Goal: Transaction & Acquisition: Register for event/course

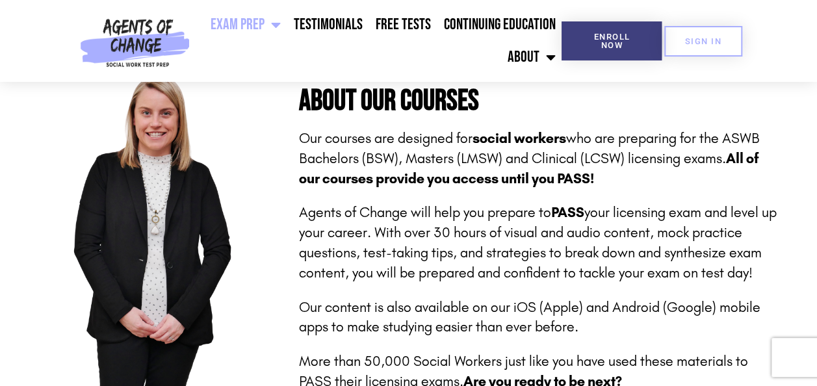
scroll to position [576, 0]
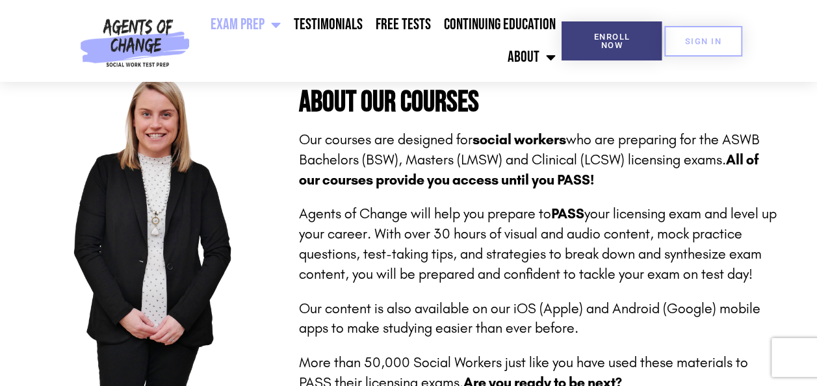
click at [694, 385] on p "More than 50,000 Social Workers just like you have used these materials to PASS…" at bounding box center [538, 373] width 480 height 40
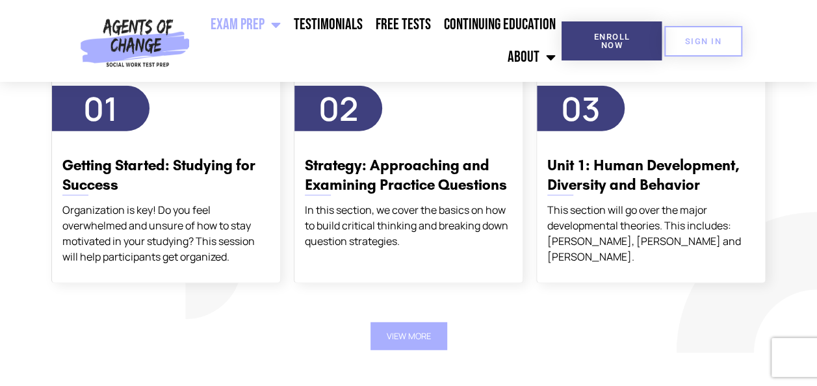
scroll to position [1592, 0]
click at [710, 370] on section "Agents of Change Course Curriculum 01 Getting Started: Studying for Success Org…" at bounding box center [408, 182] width 817 height 428
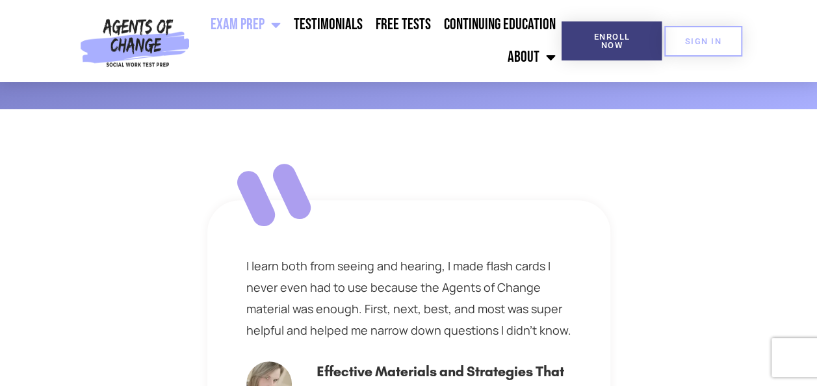
scroll to position [5115, 0]
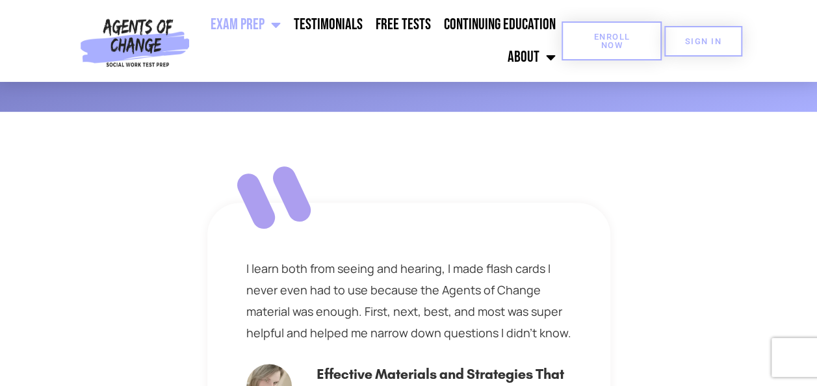
click at [614, 48] on span "Enroll Now" at bounding box center [611, 40] width 58 height 17
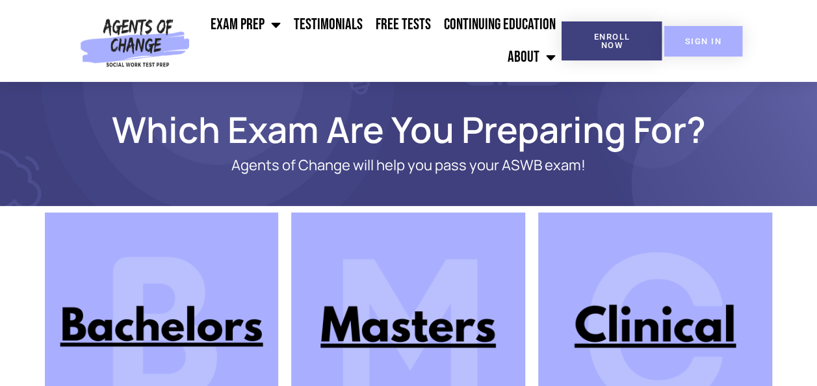
click at [711, 42] on span "SIGN IN" at bounding box center [703, 41] width 36 height 8
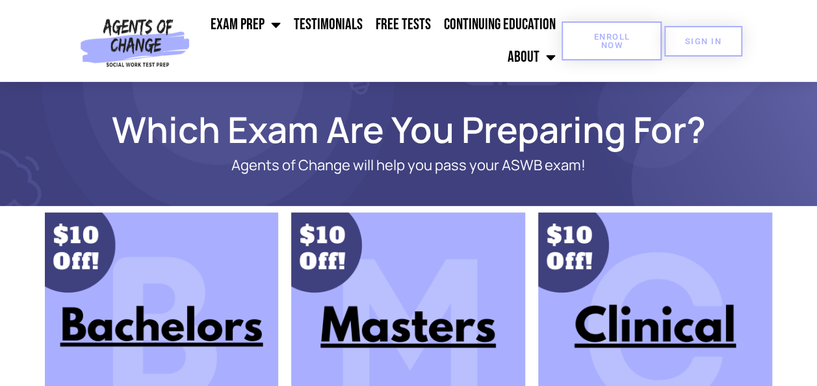
click at [623, 48] on span "Enroll Now" at bounding box center [611, 40] width 58 height 17
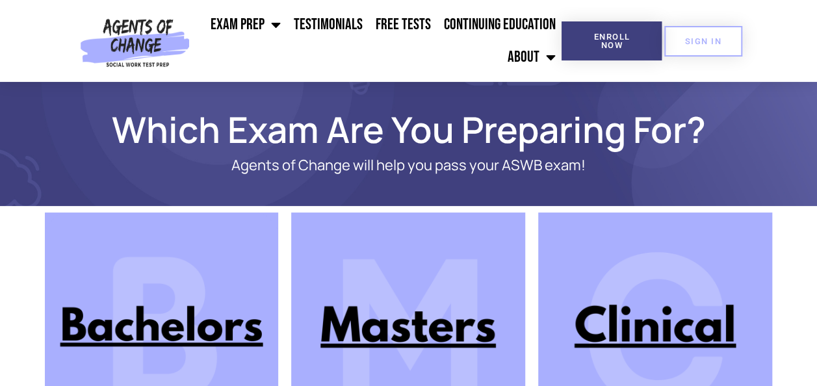
click at [731, 304] on img at bounding box center [655, 330] width 234 height 234
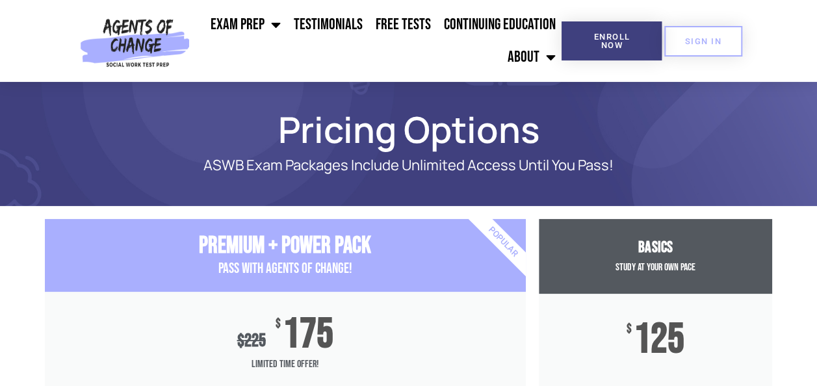
click at [734, 295] on div "$ 125" at bounding box center [655, 350] width 233 height 112
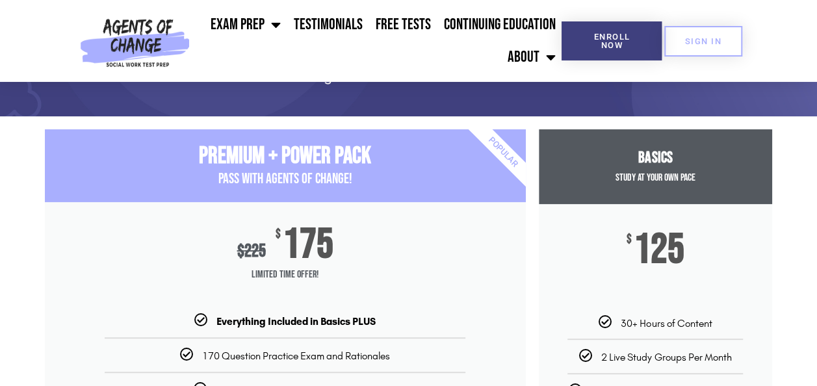
scroll to position [90, 0]
click at [751, 309] on div "$ 125" at bounding box center [655, 260] width 233 height 112
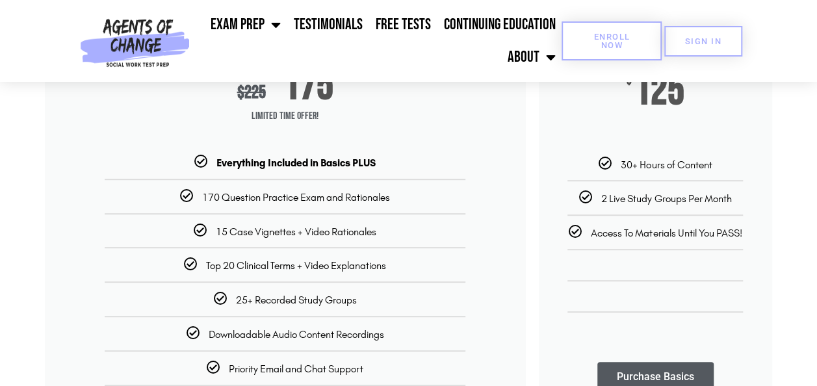
scroll to position [248, 0]
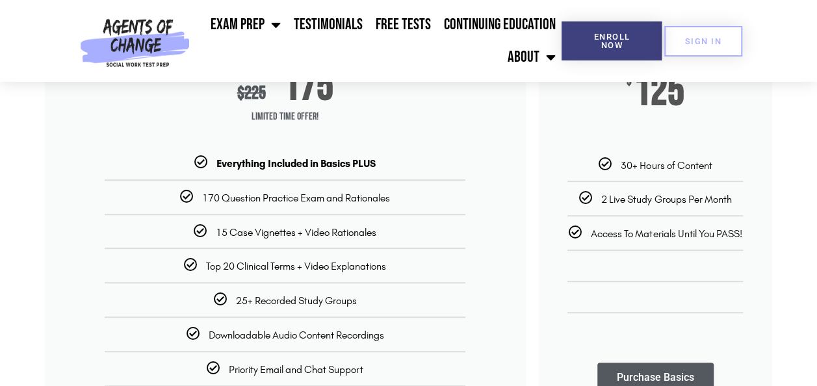
click at [750, 311] on ul "30+ Hours of Content 2 Live Study Groups Per Month Access To Materials Until Yo…" at bounding box center [655, 245] width 233 height 175
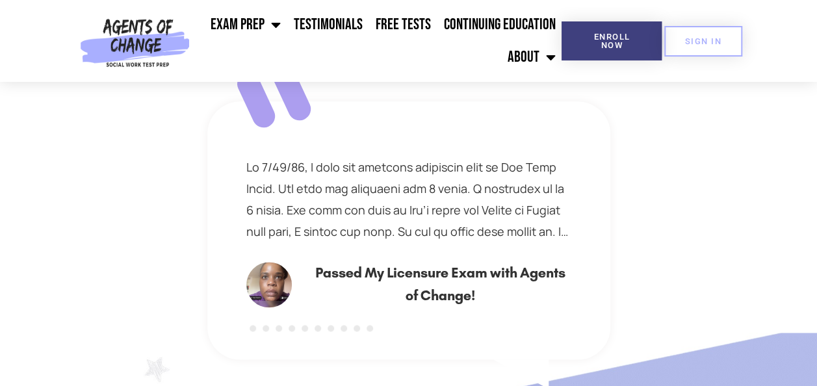
scroll to position [772, 0]
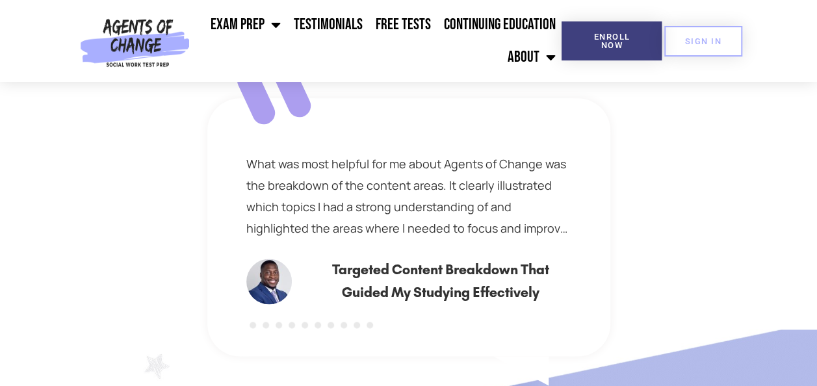
click at [747, 234] on div "Passed My Licensure Exam with Agents of Change! What was most helpful for me ab…" at bounding box center [409, 195] width 728 height 382
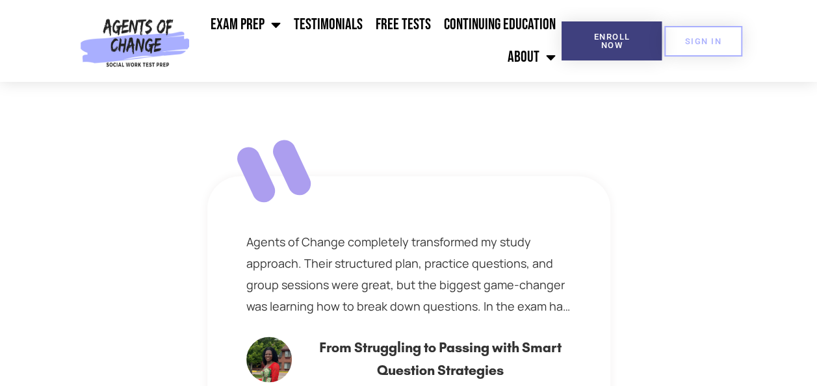
scroll to position [0, 0]
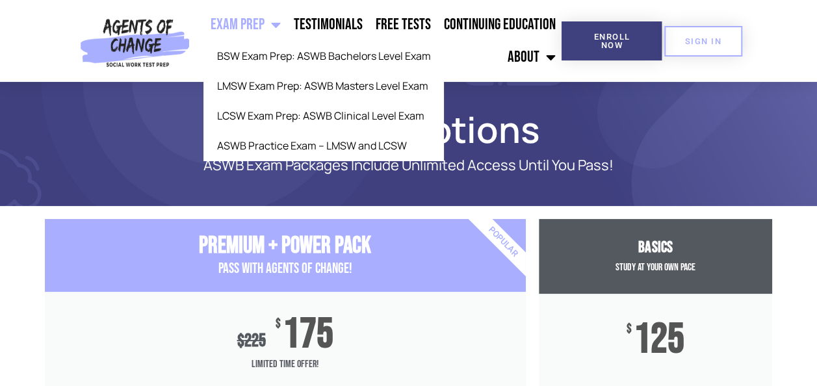
click at [272, 25] on span "Menu" at bounding box center [272, 24] width 16 height 29
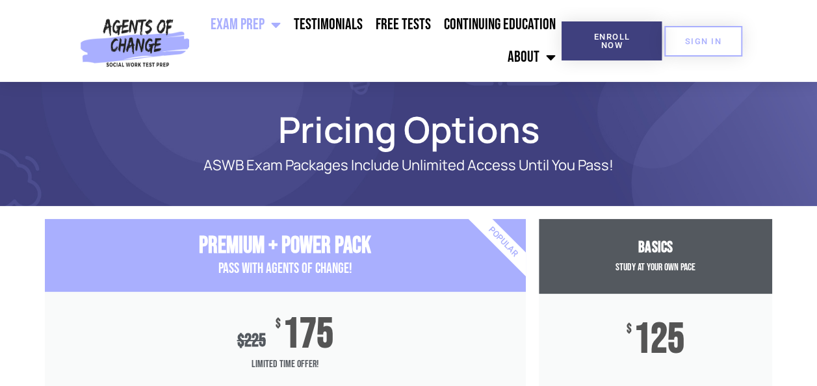
click at [272, 25] on span "Menu" at bounding box center [272, 24] width 16 height 29
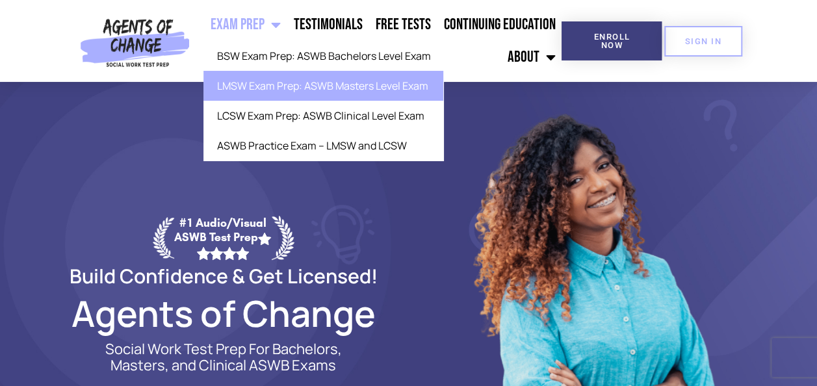
click at [287, 86] on link "LMSW Exam Prep: ASWB Masters Level Exam" at bounding box center [323, 86] width 240 height 30
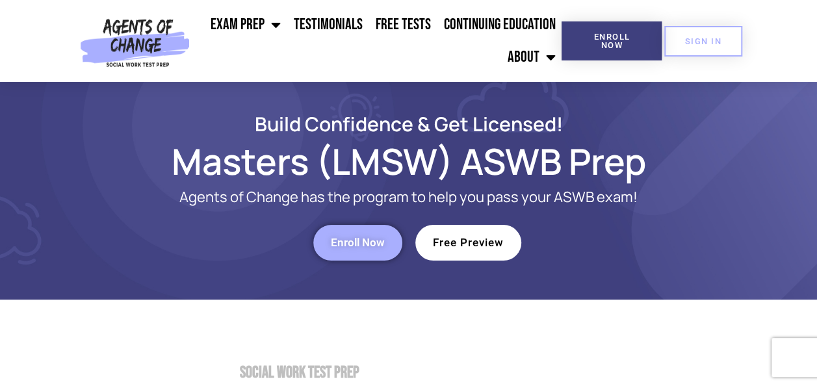
click at [467, 248] on span "Free Preview" at bounding box center [468, 242] width 71 height 11
